Goal: Task Accomplishment & Management: Manage account settings

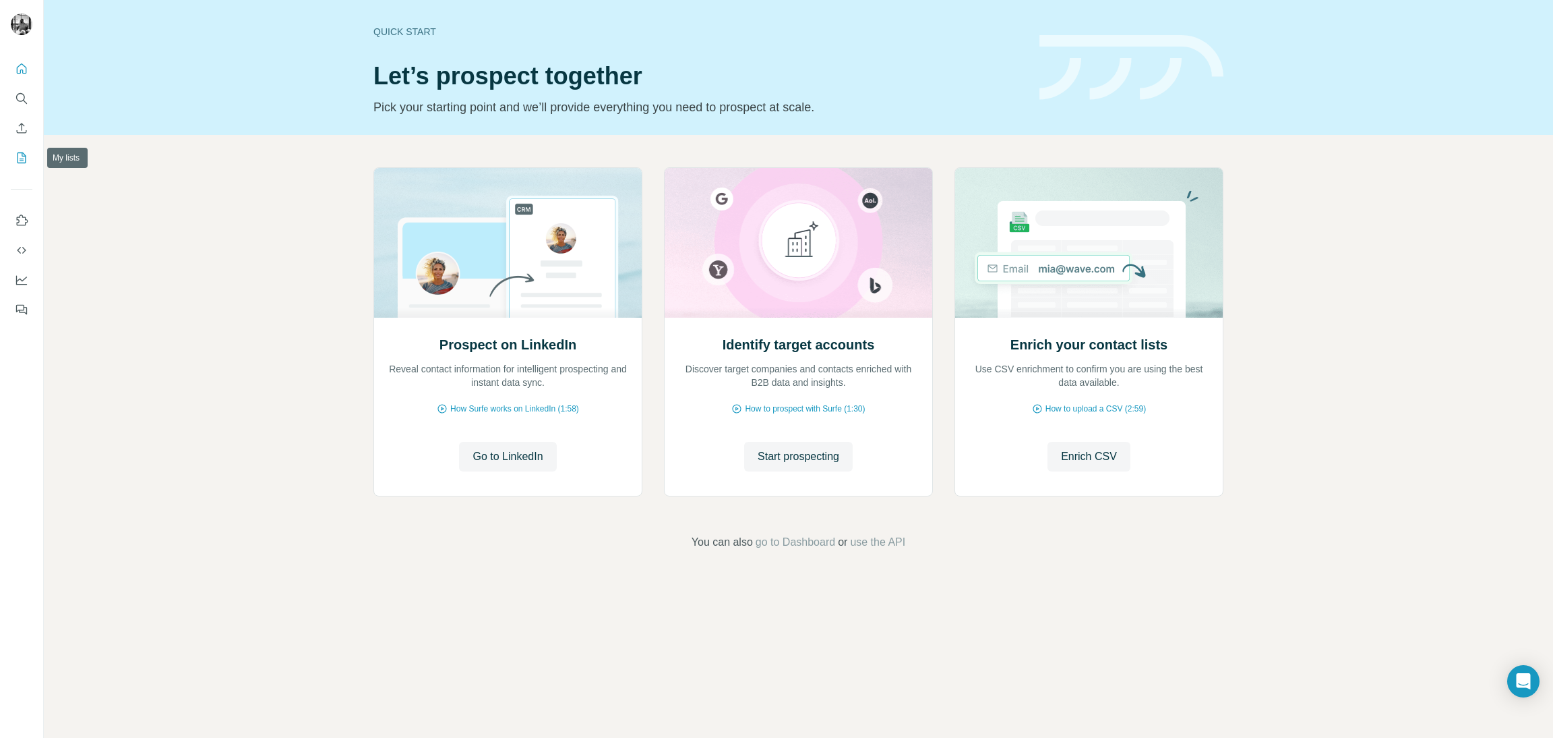
click at [20, 151] on icon "My lists" at bounding box center [21, 157] width 13 height 13
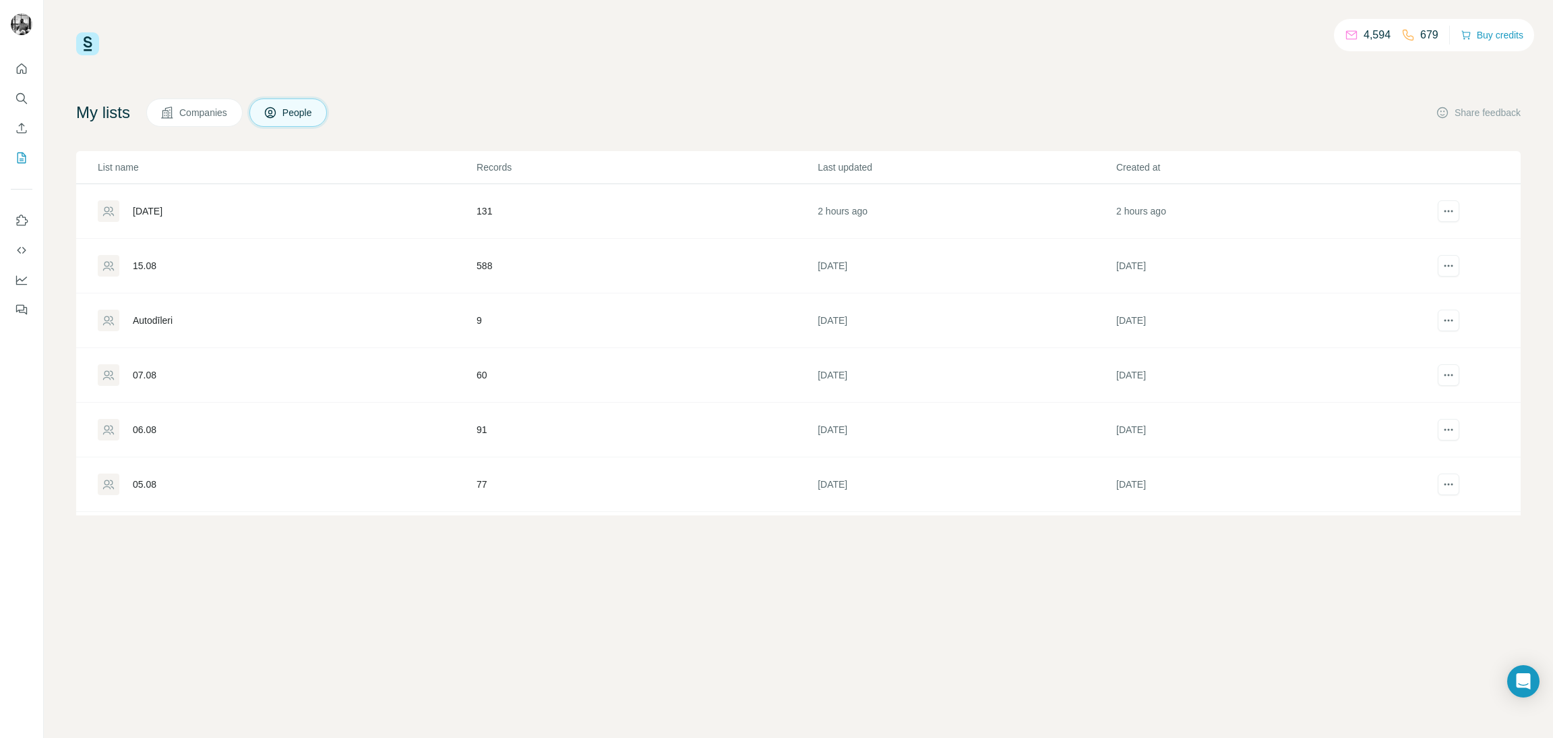
click at [162, 210] on div "[DATE]" at bounding box center [148, 210] width 30 height 13
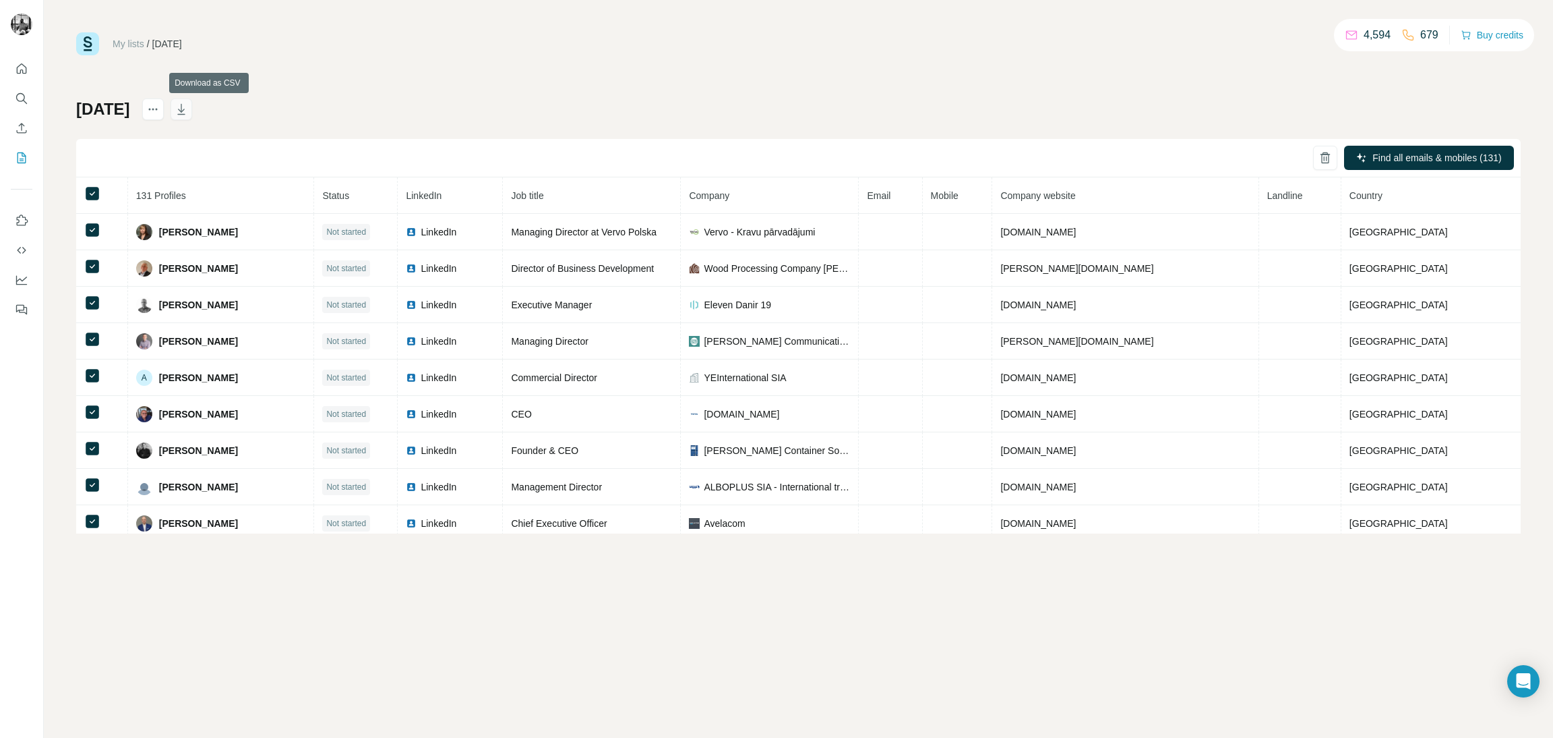
click at [188, 111] on icon "button" at bounding box center [181, 108] width 13 height 13
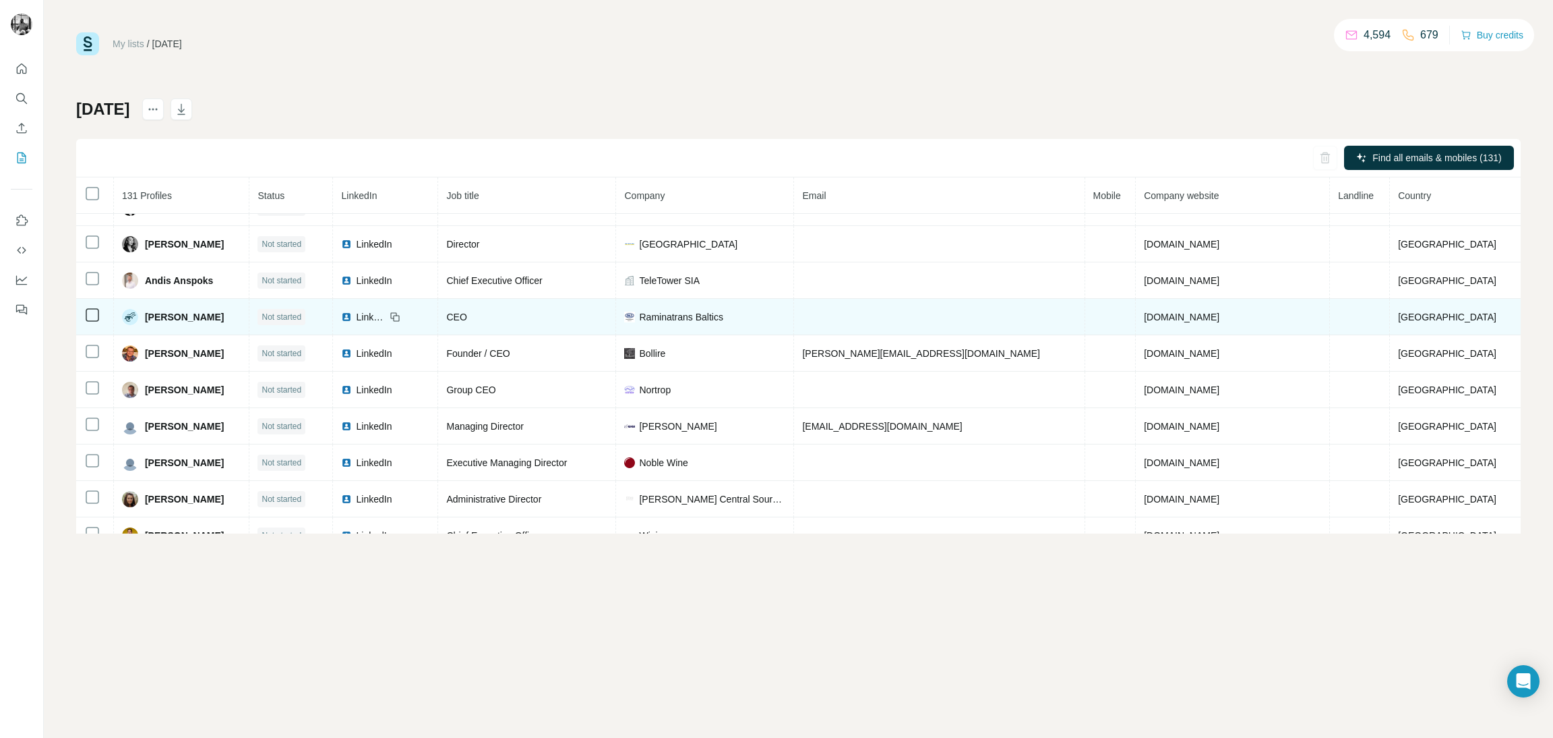
scroll to position [354, 0]
